Goal: Transaction & Acquisition: Purchase product/service

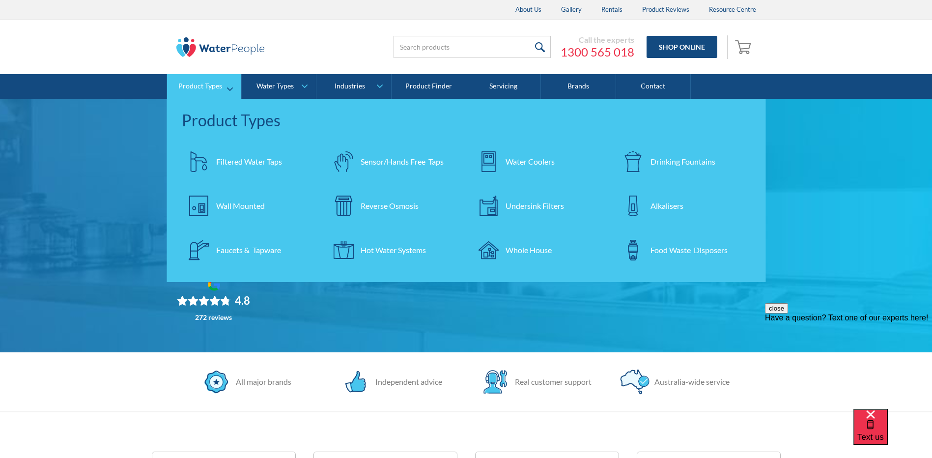
click at [527, 205] on div "Undersink Filters" at bounding box center [535, 206] width 58 height 12
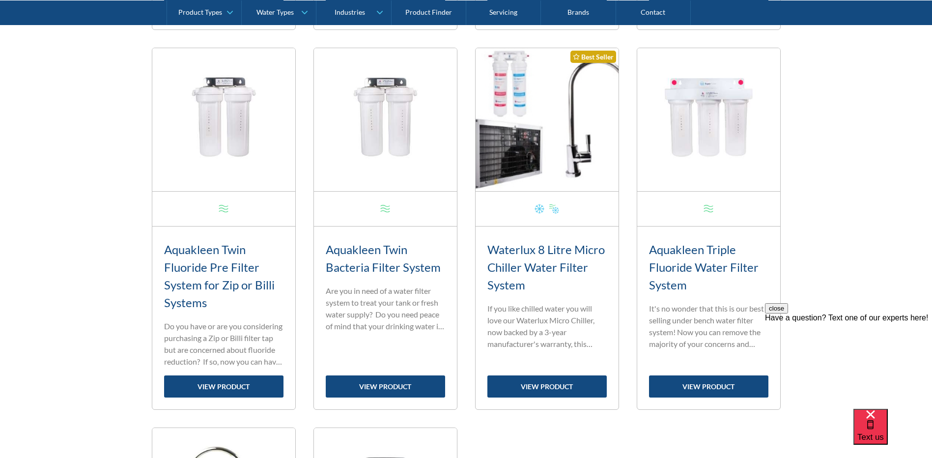
scroll to position [786, 0]
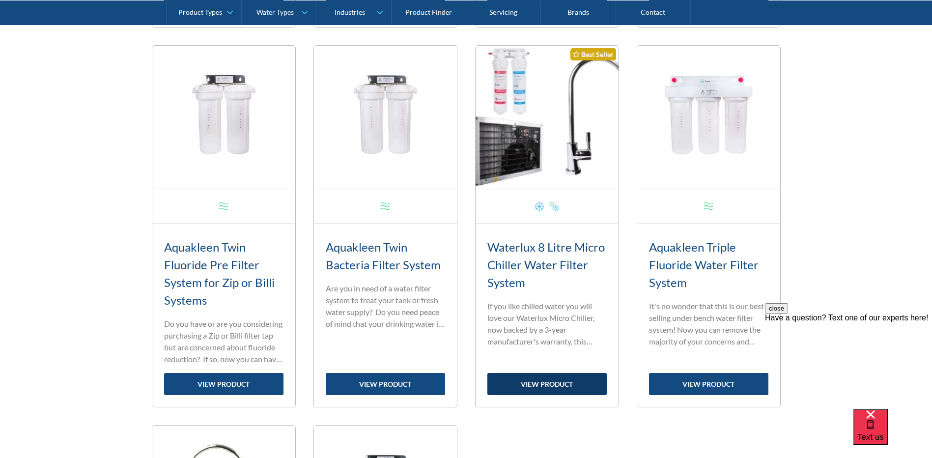
click at [553, 378] on link "view product" at bounding box center [547, 384] width 119 height 22
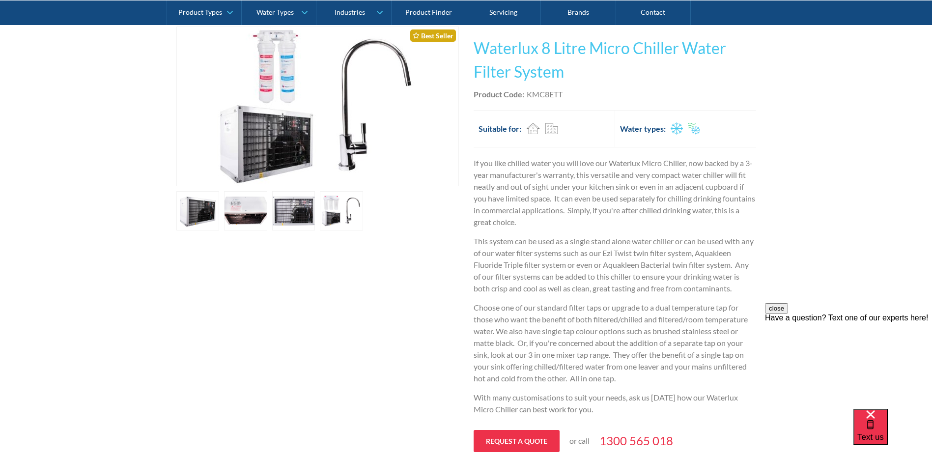
click at [243, 207] on link "open lightbox" at bounding box center [245, 210] width 43 height 39
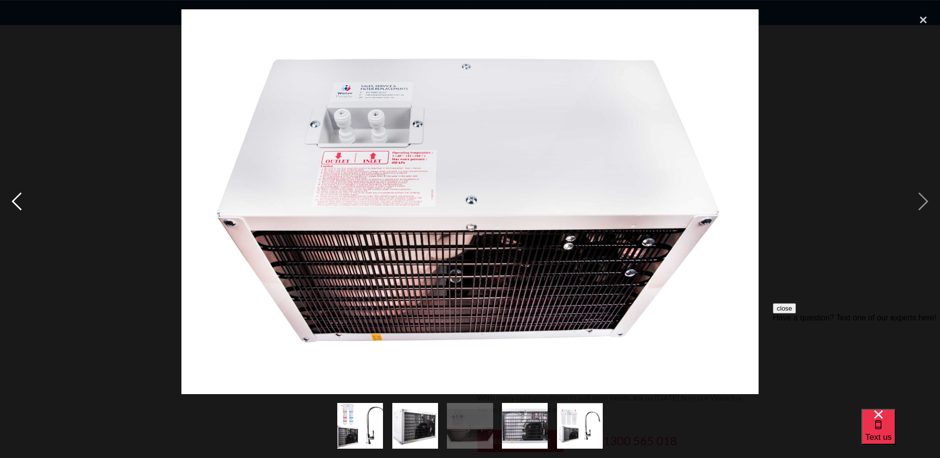
click at [23, 200] on div "previous image" at bounding box center [16, 201] width 33 height 385
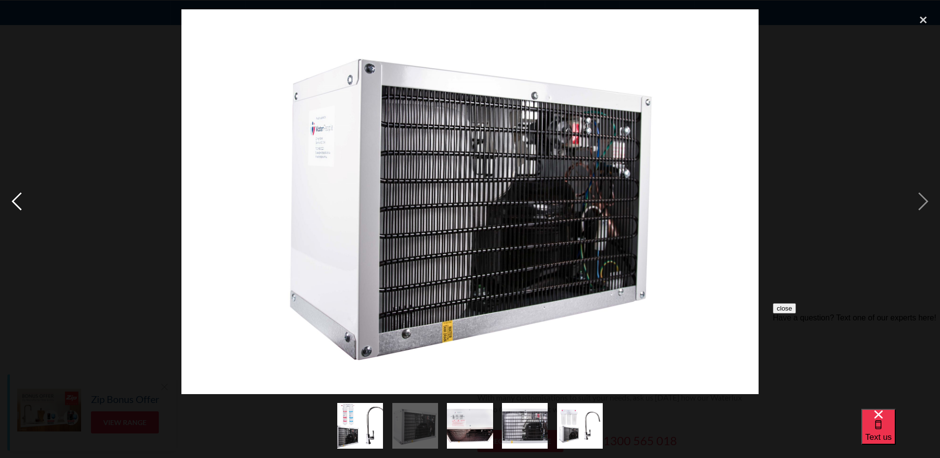
click at [23, 200] on div "previous image" at bounding box center [16, 201] width 33 height 385
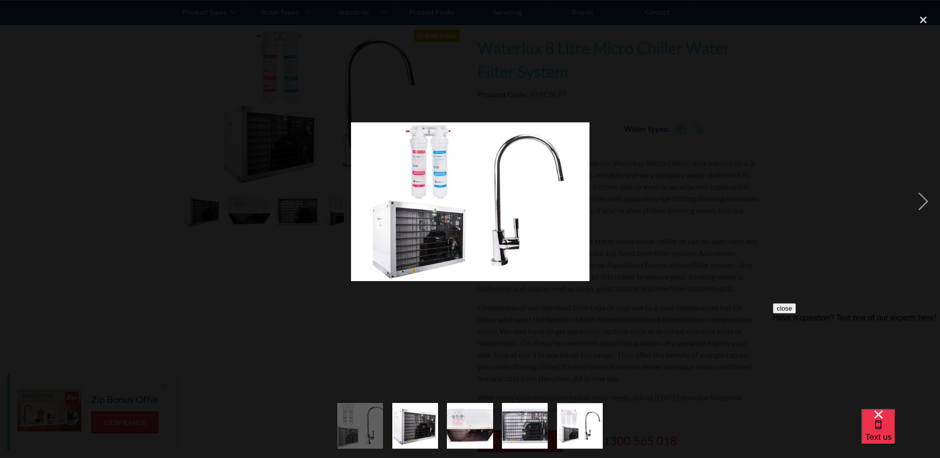
click at [23, 200] on div "previous image" at bounding box center [16, 201] width 33 height 385
click at [921, 204] on div "next image" at bounding box center [922, 201] width 33 height 385
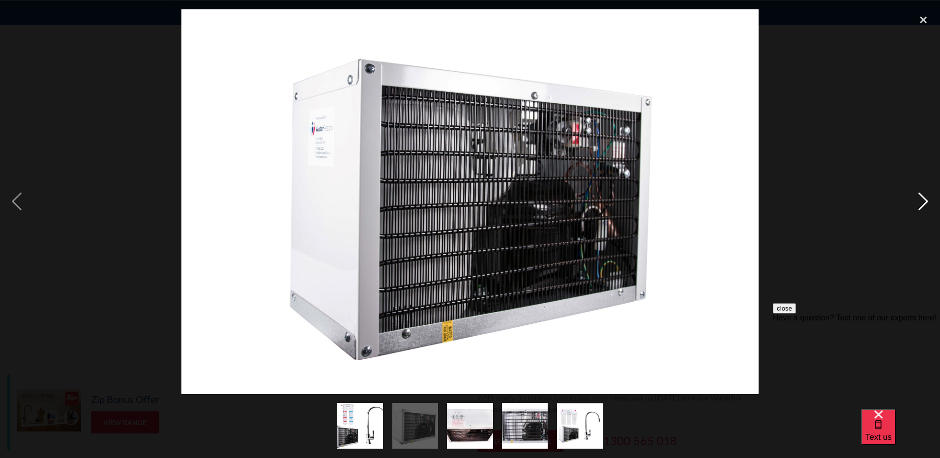
click at [921, 203] on div "next image" at bounding box center [922, 201] width 33 height 385
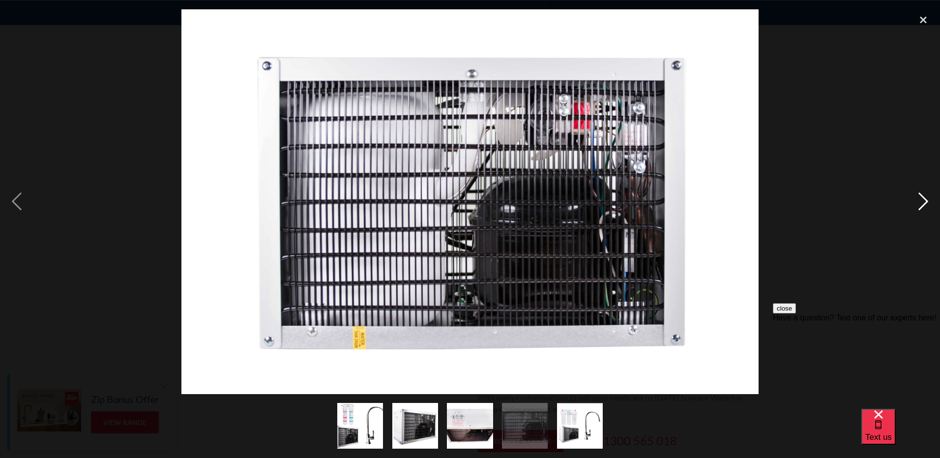
click at [921, 203] on div "next image" at bounding box center [922, 201] width 33 height 385
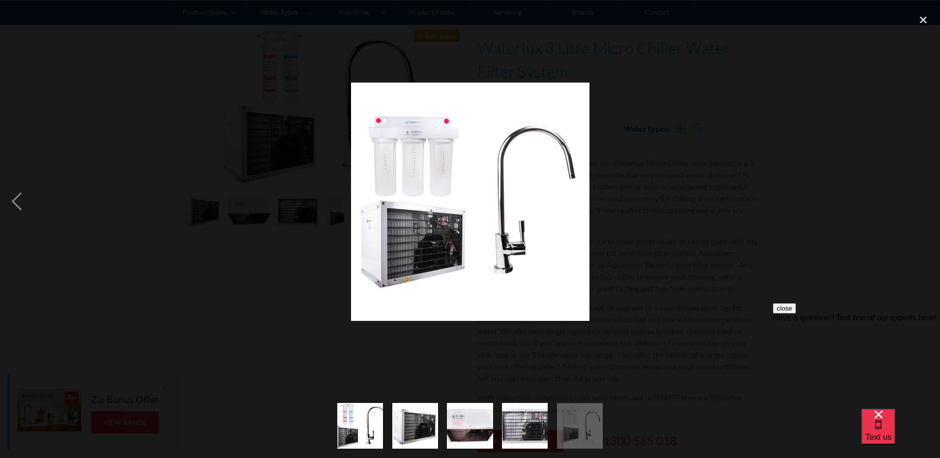
click at [921, 203] on div "next image" at bounding box center [922, 201] width 33 height 385
click at [925, 15] on div "close lightbox" at bounding box center [922, 20] width 33 height 22
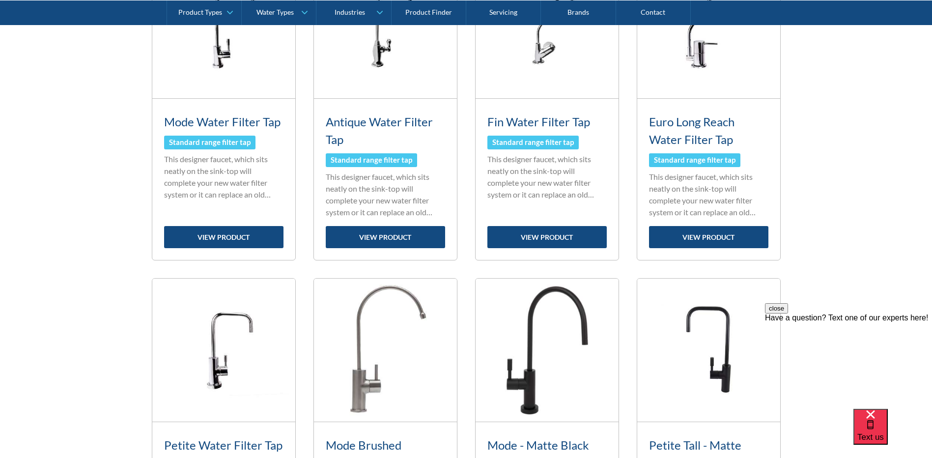
scroll to position [442, 0]
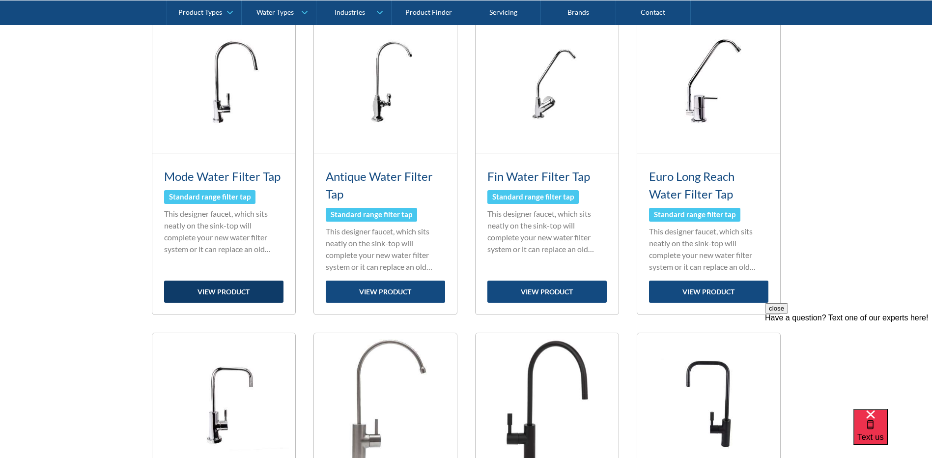
click at [225, 288] on link "view product" at bounding box center [223, 292] width 119 height 22
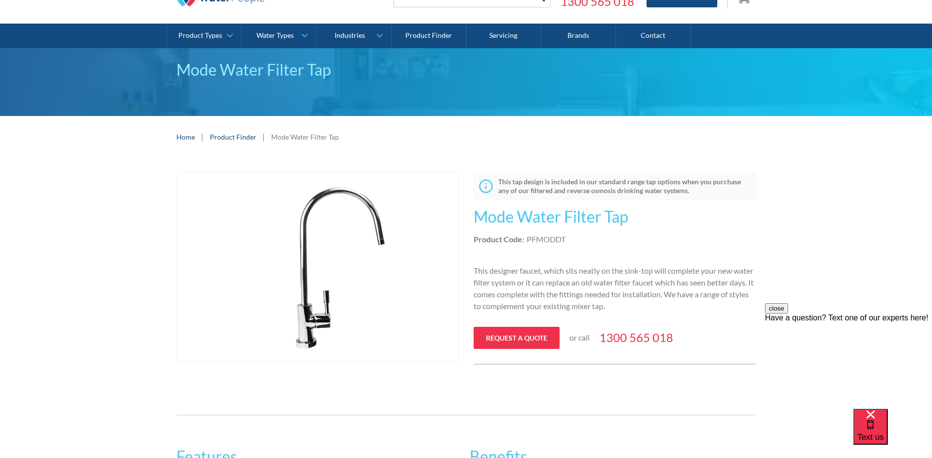
scroll to position [49, 0]
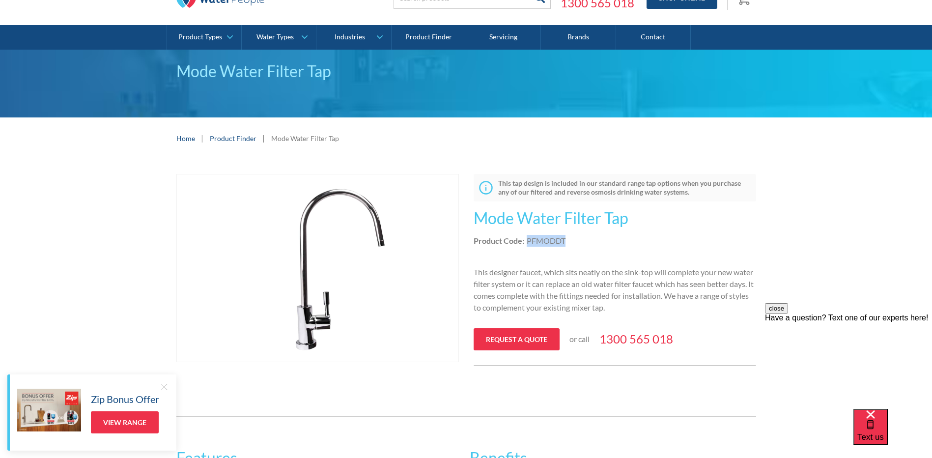
drag, startPoint x: 526, startPoint y: 242, endPoint x: 568, endPoint y: 237, distance: 42.0
click at [568, 237] on div "Product Code: PFMODDT" at bounding box center [615, 241] width 283 height 12
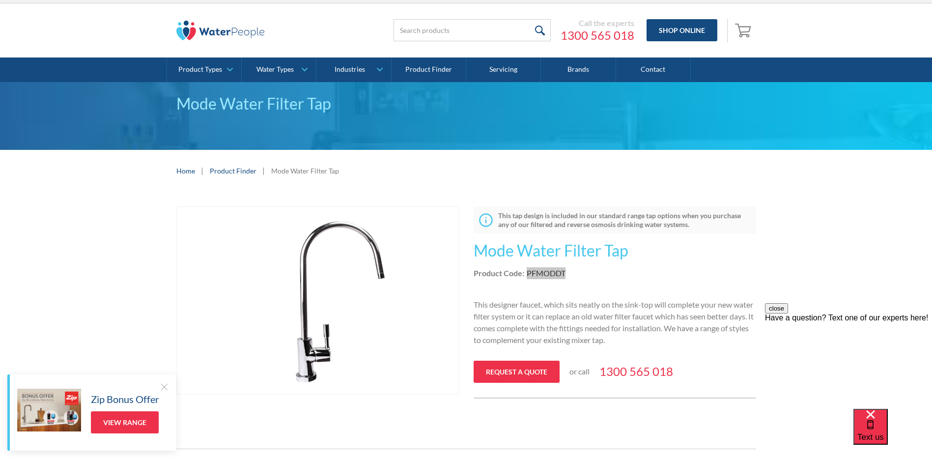
scroll to position [0, 0]
